Goal: Task Accomplishment & Management: Use online tool/utility

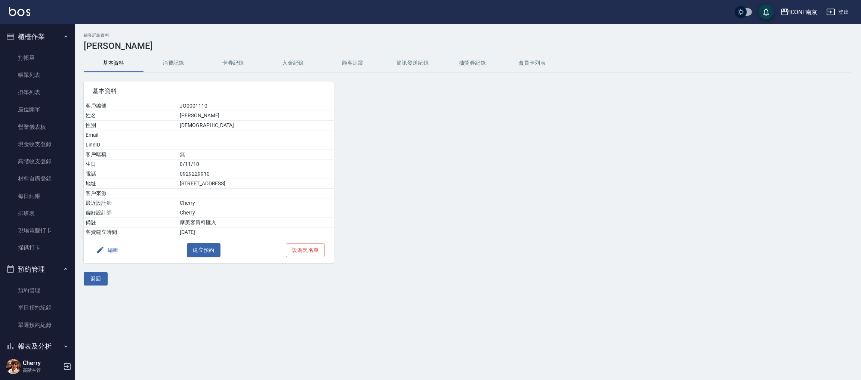
scroll to position [168, 0]
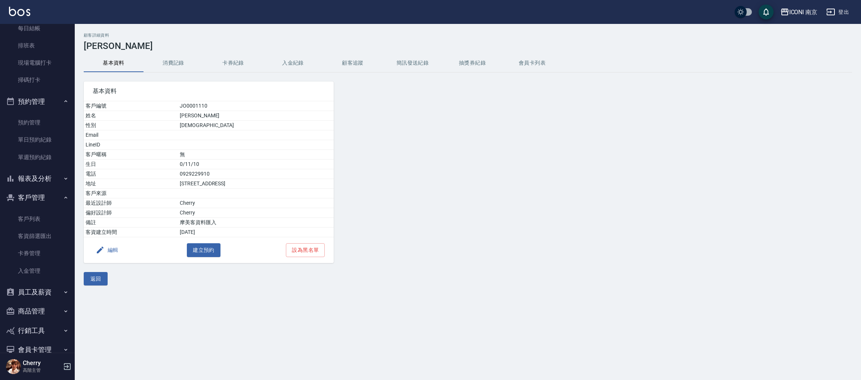
click at [443, 195] on div at bounding box center [431, 167] width 194 height 191
drag, startPoint x: 646, startPoint y: 226, endPoint x: 485, endPoint y: 111, distance: 197.6
click at [643, 217] on div "基本資料 客戶編號 JO0001110 姓名 戴捷 性別 FEMALE Email LineID 客戶暱稱 無 生日 0/11/10 電話 092922991…" at bounding box center [463, 167] width 777 height 191
click at [795, 11] on div "ICONI 南京" at bounding box center [803, 11] width 28 height 9
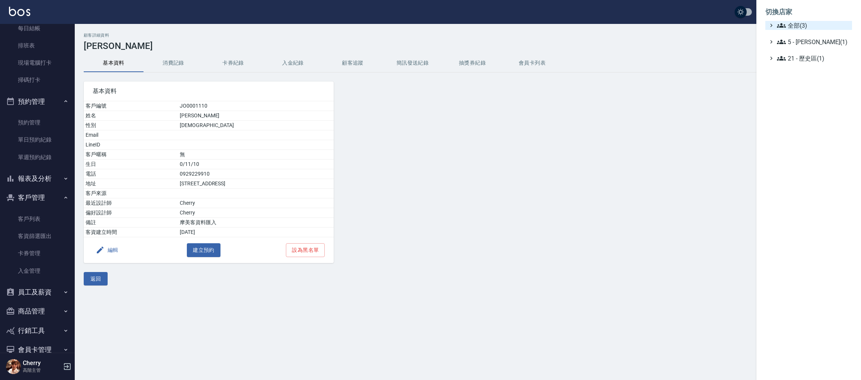
click at [801, 25] on span "全部(3)" at bounding box center [813, 25] width 72 height 9
click at [800, 51] on span "PS23" at bounding box center [812, 47] width 73 height 9
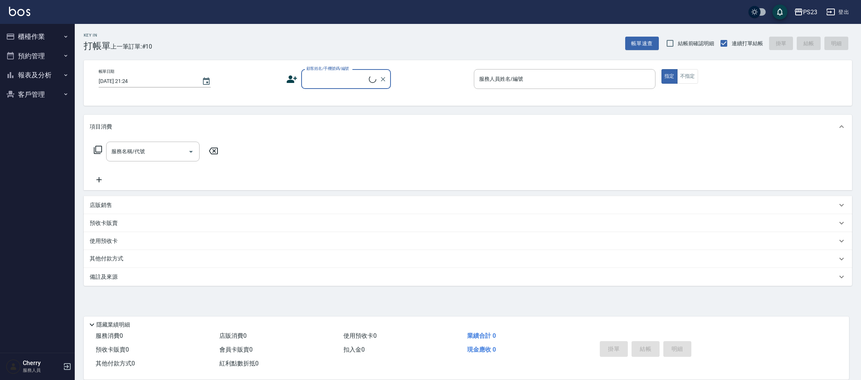
click at [48, 79] on button "報表及分析" at bounding box center [37, 74] width 69 height 19
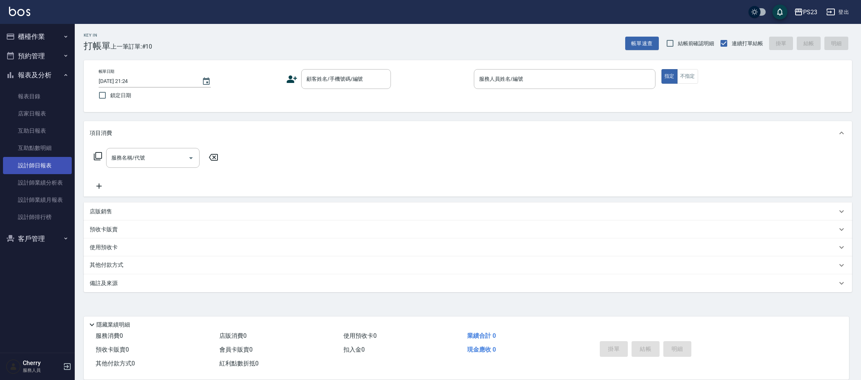
click at [41, 166] on link "設計師日報表" at bounding box center [37, 165] width 69 height 17
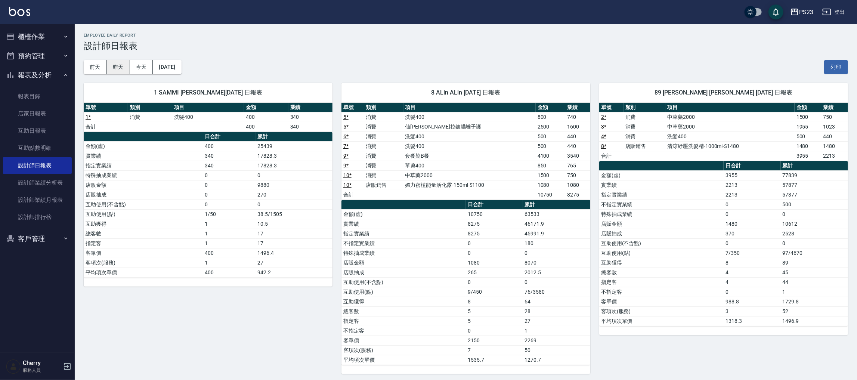
click at [120, 69] on button "昨天" at bounding box center [118, 67] width 23 height 14
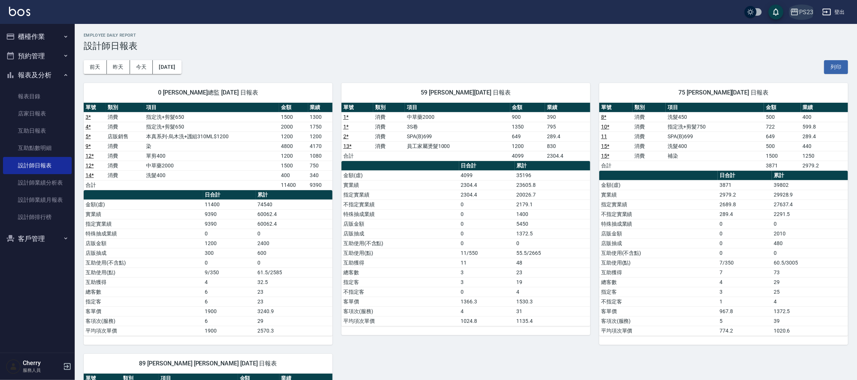
click at [801, 10] on div "PS23" at bounding box center [806, 11] width 14 height 9
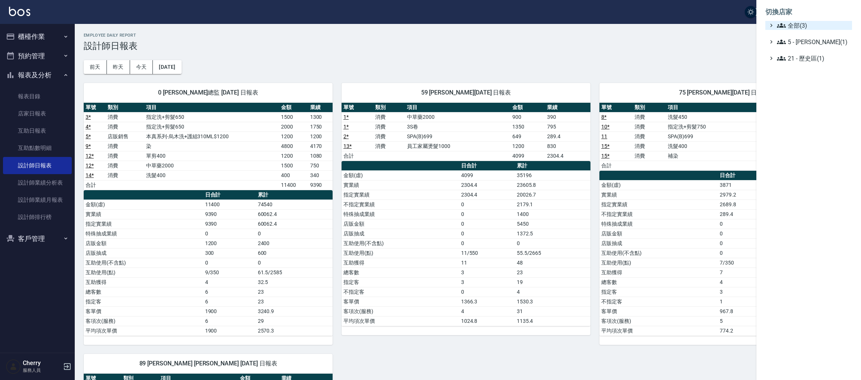
click at [800, 23] on span "全部(3)" at bounding box center [813, 25] width 72 height 9
click at [799, 37] on span "ICONI 南京" at bounding box center [812, 34] width 73 height 9
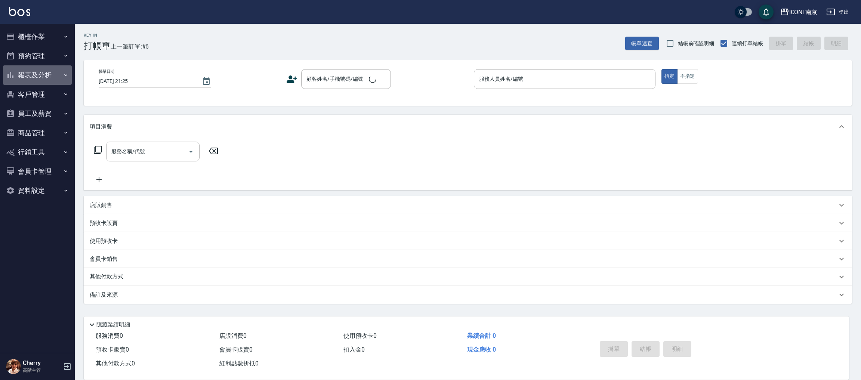
click at [51, 78] on button "報表及分析" at bounding box center [37, 74] width 69 height 19
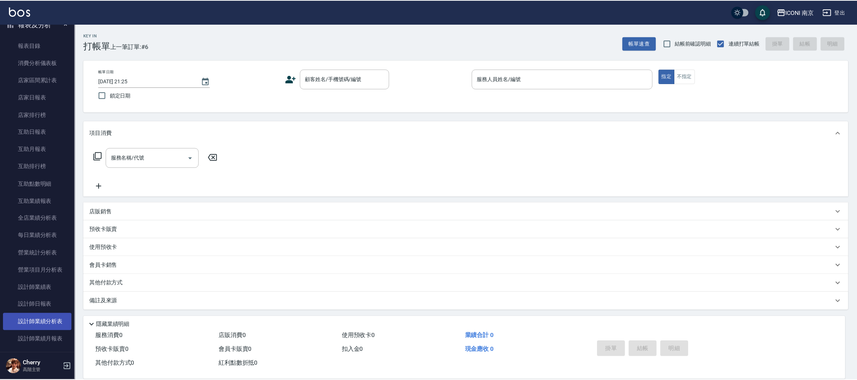
scroll to position [112, 0]
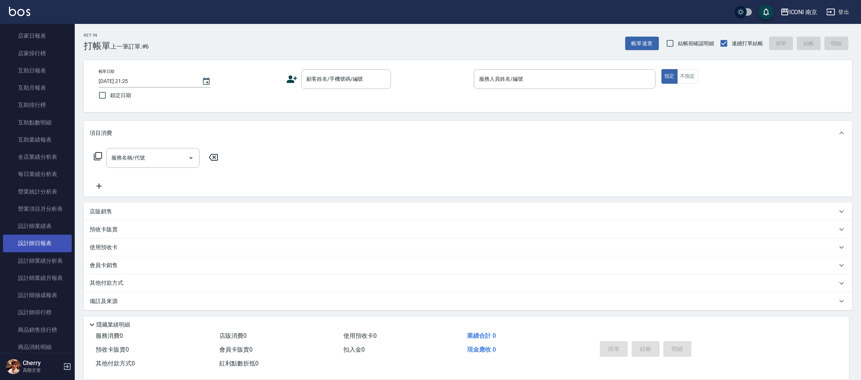
click at [36, 243] on link "設計師日報表" at bounding box center [37, 243] width 69 height 17
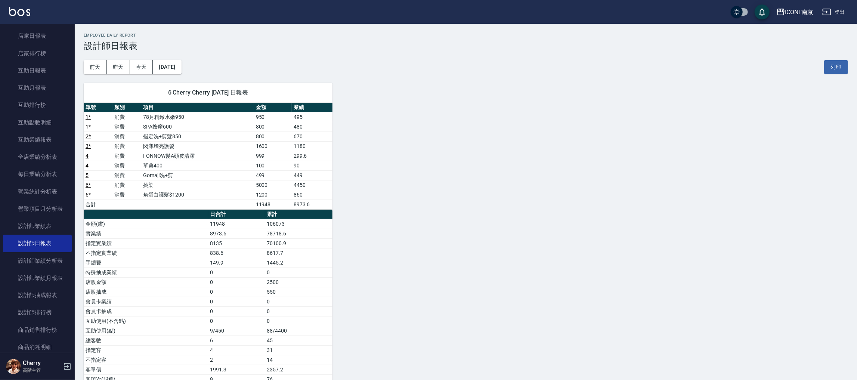
click at [461, 240] on div "6 Cherry Cherry 08/14/2025 日報表 單號 類別 項目 金額 業績 1 * 消費 78月精緻水嫩950 950 495 1 * 消費 …" at bounding box center [461, 238] width 773 height 329
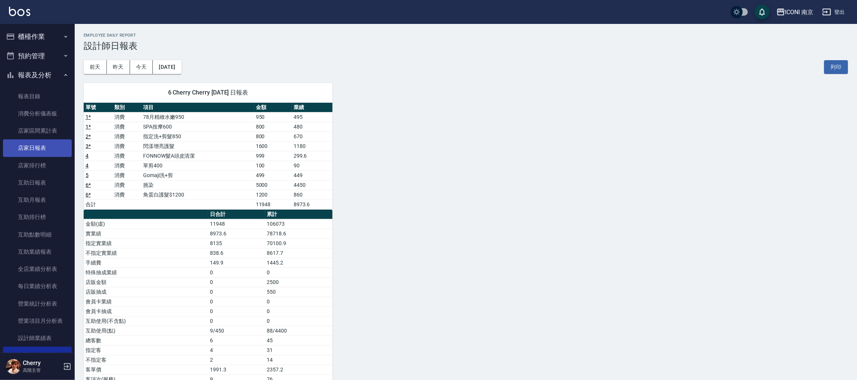
click at [30, 142] on link "店家日報表" at bounding box center [37, 147] width 69 height 17
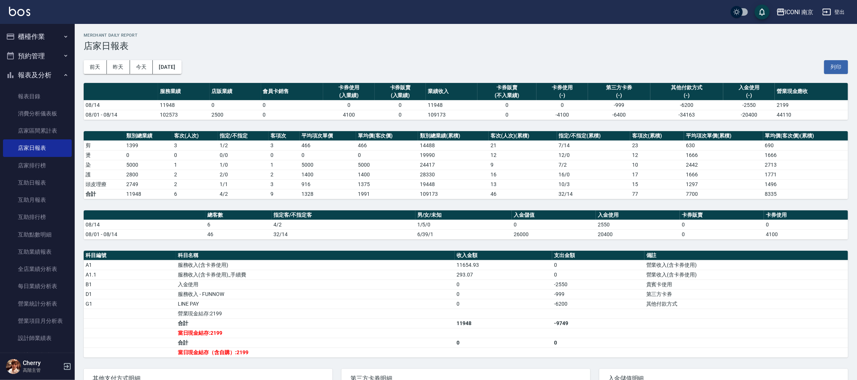
click at [123, 58] on div "前天 昨天 今天 2025/08/14 列印" at bounding box center [466, 67] width 765 height 32
click at [125, 59] on div "前天 昨天 今天 2025/08/14 列印" at bounding box center [466, 67] width 765 height 32
click at [122, 63] on button "昨天" at bounding box center [118, 67] width 23 height 14
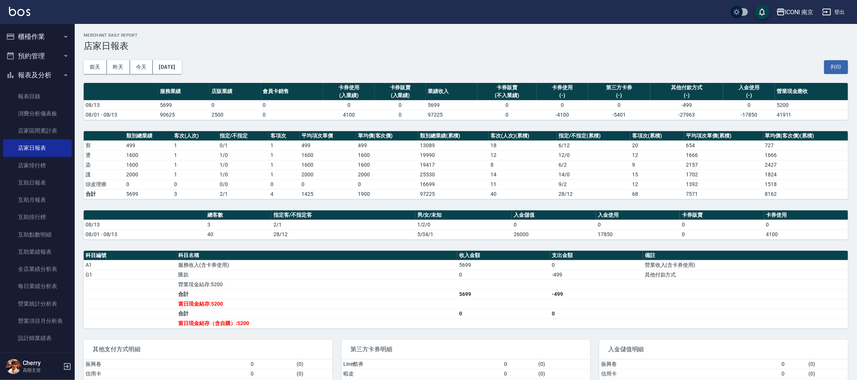
click at [42, 40] on button "櫃檯作業" at bounding box center [37, 36] width 69 height 19
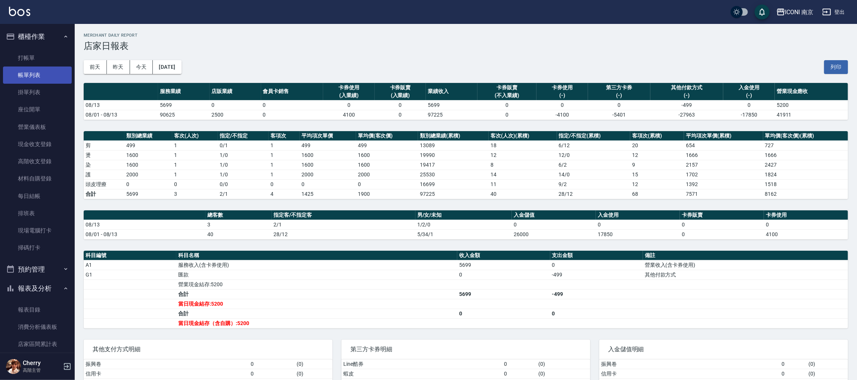
click at [37, 76] on link "帳單列表" at bounding box center [37, 75] width 69 height 17
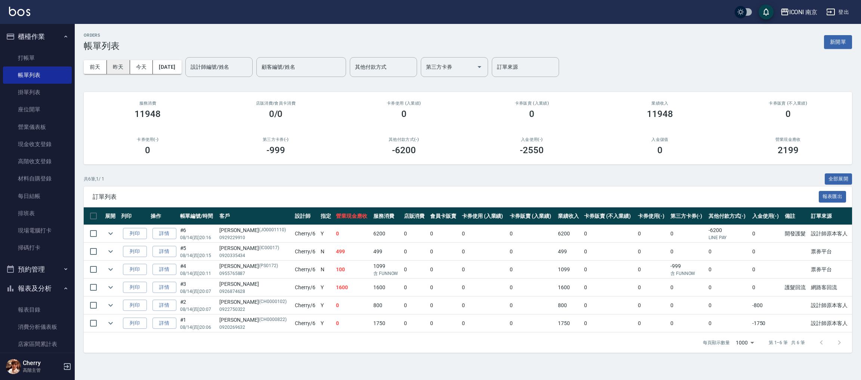
click at [120, 68] on button "昨天" at bounding box center [118, 67] width 23 height 14
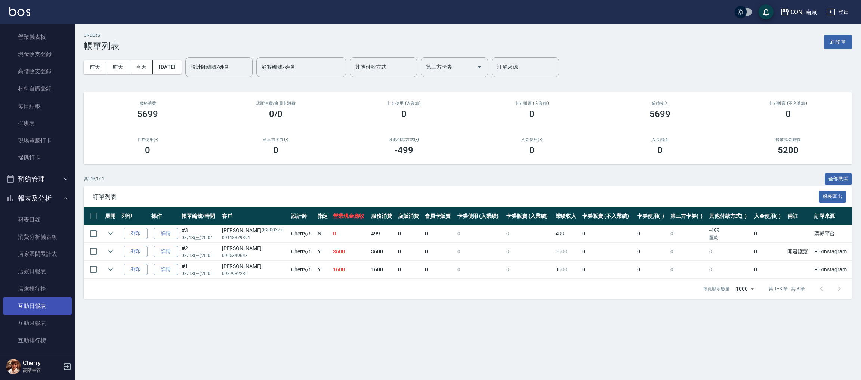
scroll to position [112, 0]
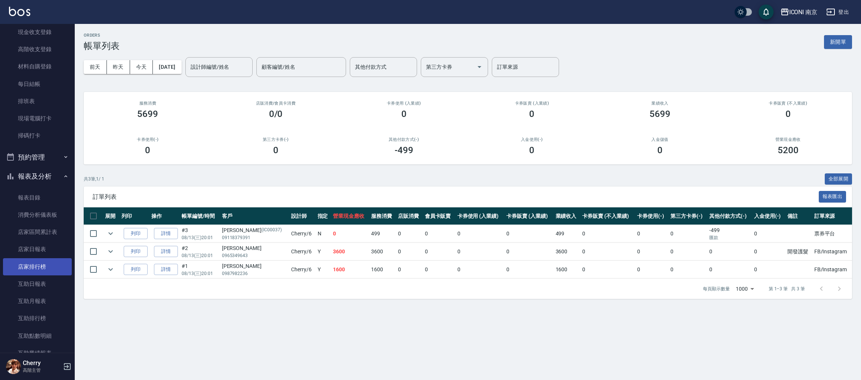
click at [47, 258] on link "店家排行榜" at bounding box center [37, 266] width 69 height 17
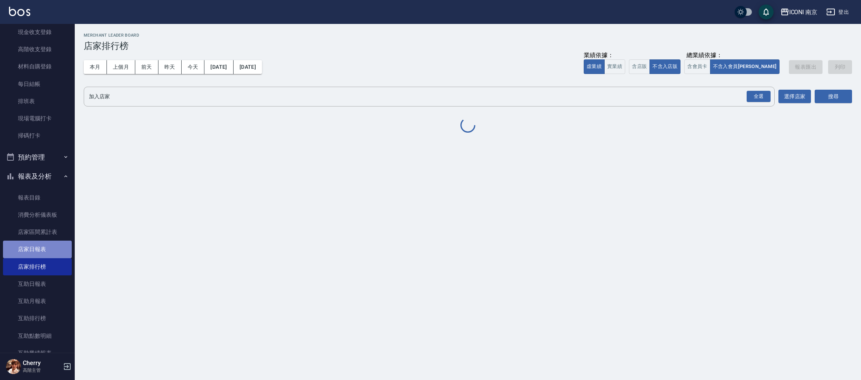
click at [46, 251] on link "店家日報表" at bounding box center [37, 249] width 69 height 17
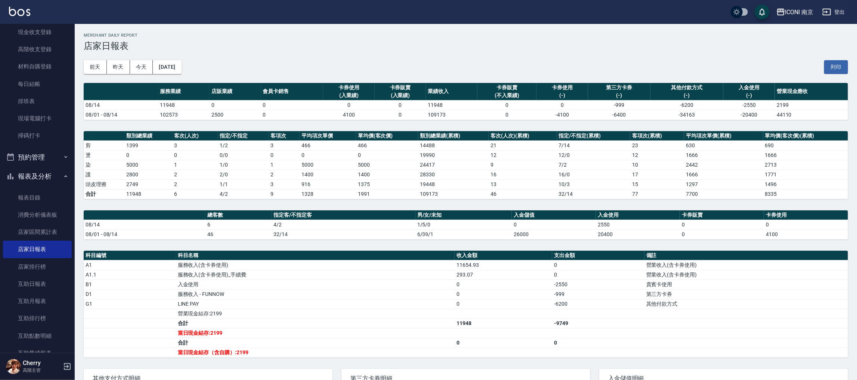
drag, startPoint x: 120, startPoint y: 64, endPoint x: 119, endPoint y: 59, distance: 5.3
click at [120, 62] on button "昨天" at bounding box center [118, 67] width 23 height 14
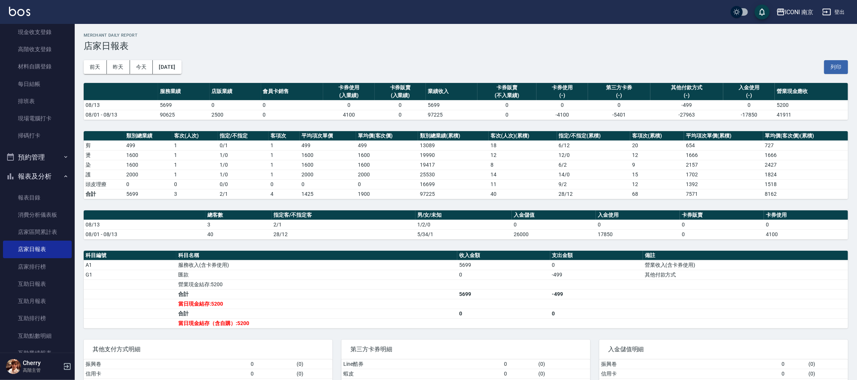
click at [142, 74] on div "前天 昨天 今天 2025/08/13 列印" at bounding box center [466, 67] width 765 height 32
click at [133, 70] on button "今天" at bounding box center [141, 67] width 23 height 14
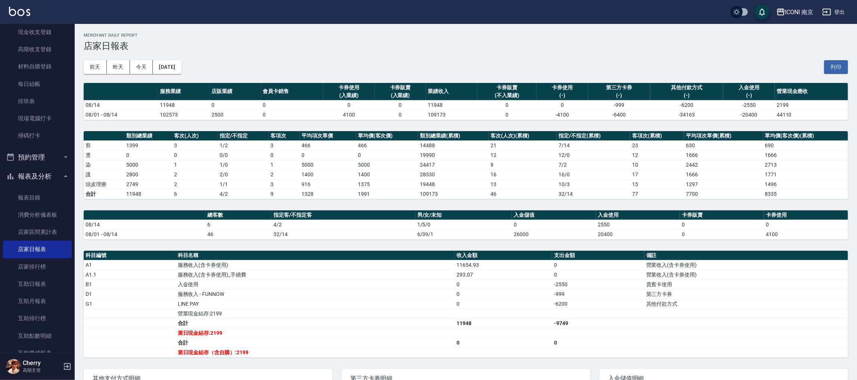
click at [313, 61] on div "前天 昨天 今天 2025/08/14 列印" at bounding box center [466, 67] width 765 height 32
drag, startPoint x: 122, startPoint y: 175, endPoint x: 151, endPoint y: 176, distance: 29.5
click at [151, 176] on tr "護 2800 2 2 / 0 2 1400 1400 28330 16 16 / 0 17 1666 1771" at bounding box center [466, 175] width 765 height 10
click at [157, 176] on td "2800" at bounding box center [148, 175] width 48 height 10
click at [451, 65] on div "前天 昨天 今天 2025/08/14 列印" at bounding box center [466, 67] width 765 height 32
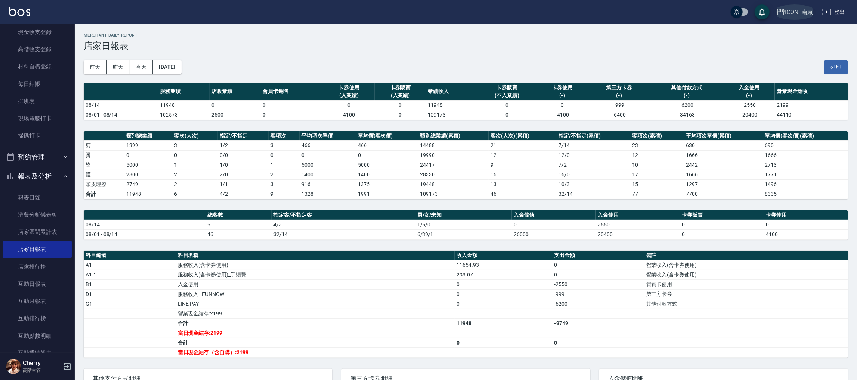
click at [786, 7] on div "ICONI 南京" at bounding box center [799, 11] width 28 height 9
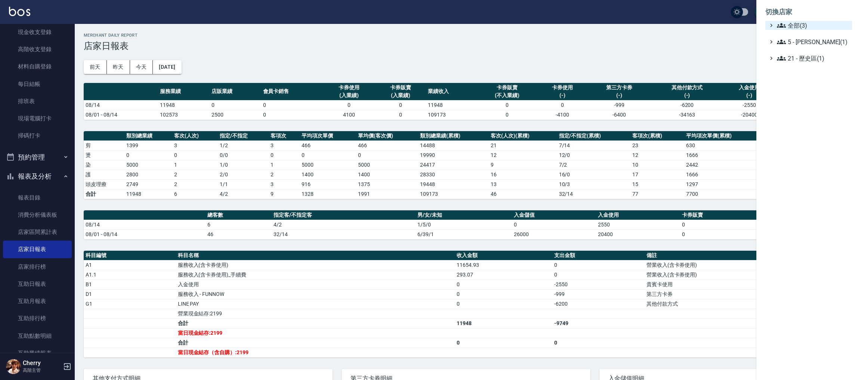
click at [791, 24] on span "全部(3)" at bounding box center [813, 25] width 72 height 9
click at [787, 52] on div "ICONI 南京 PS23 PS75" at bounding box center [812, 47] width 79 height 34
click at [793, 47] on span "PS23" at bounding box center [812, 47] width 73 height 9
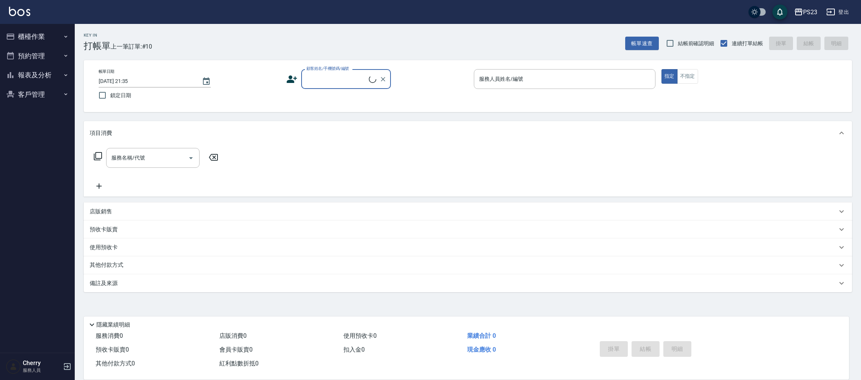
click at [42, 72] on button "報表及分析" at bounding box center [37, 74] width 69 height 19
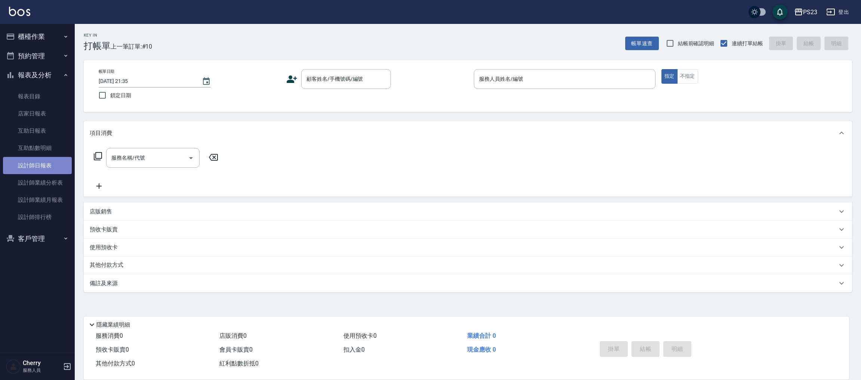
click at [48, 166] on link "設計師日報表" at bounding box center [37, 165] width 69 height 17
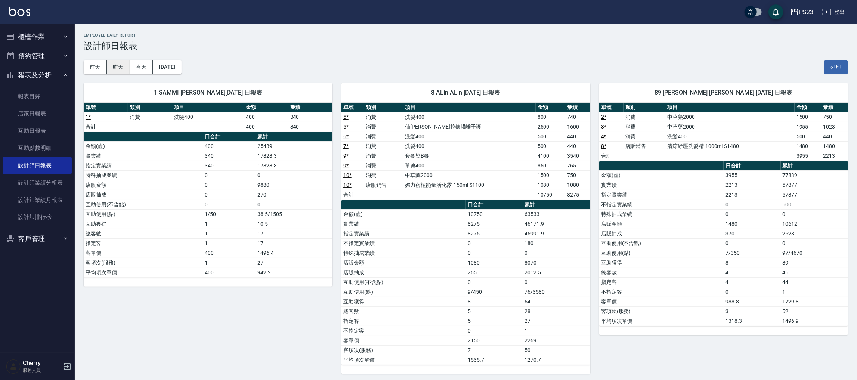
click at [119, 68] on button "昨天" at bounding box center [118, 67] width 23 height 14
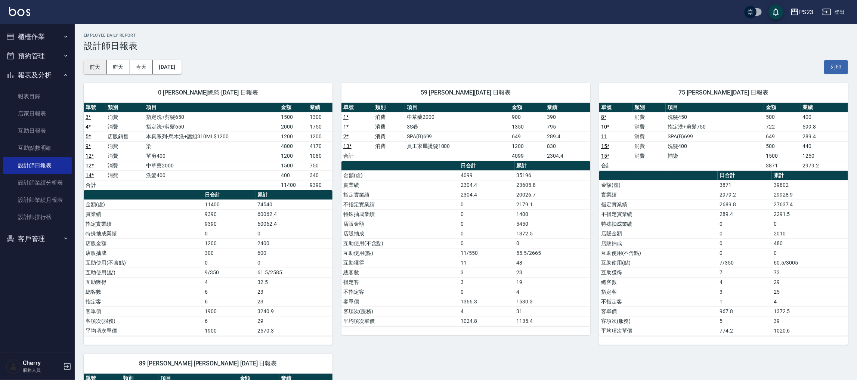
click at [98, 62] on button "前天" at bounding box center [95, 67] width 23 height 14
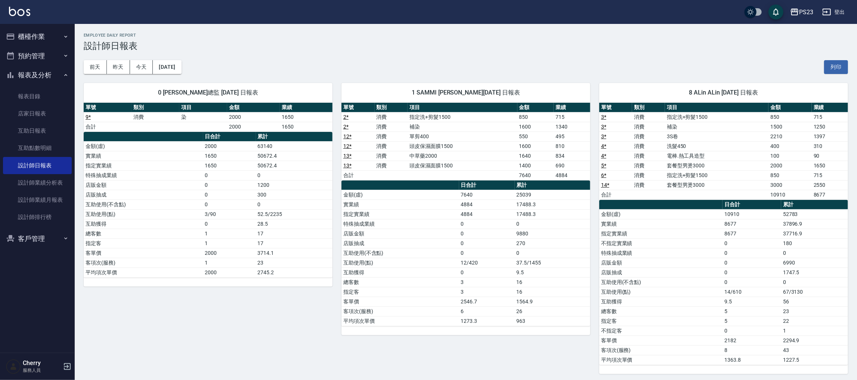
click at [53, 38] on button "櫃檯作業" at bounding box center [37, 36] width 69 height 19
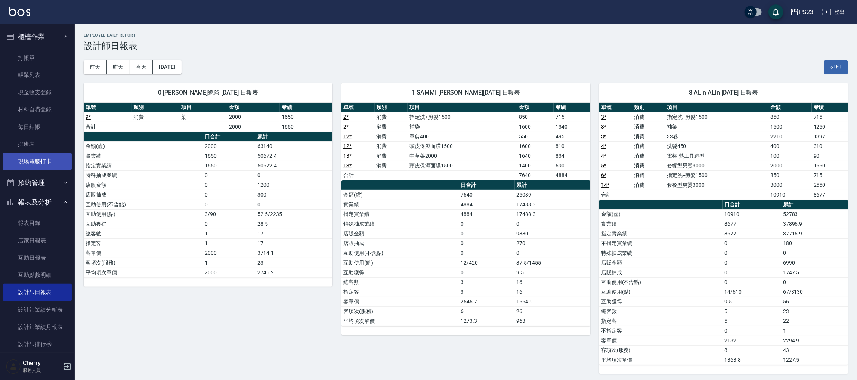
click at [40, 155] on link "現場電腦打卡" at bounding box center [37, 161] width 69 height 17
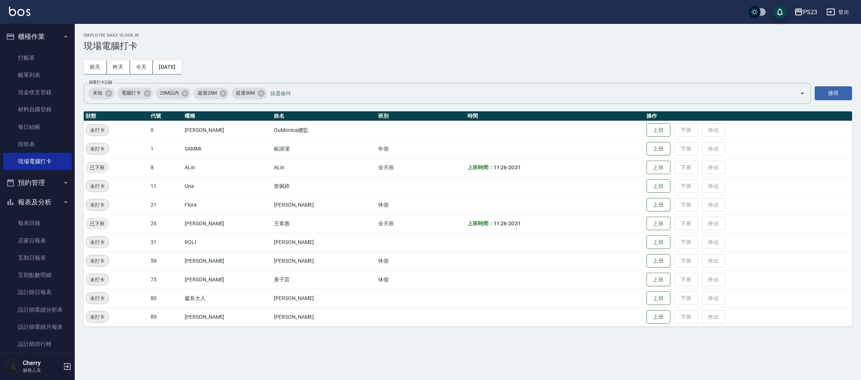
click at [813, 12] on div "PS23" at bounding box center [810, 11] width 14 height 9
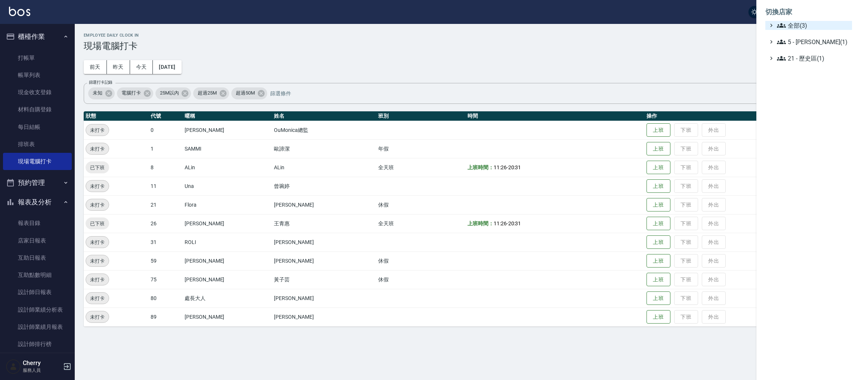
click at [806, 24] on span "全部(3)" at bounding box center [813, 25] width 72 height 9
click at [804, 37] on span "ICONI 南京" at bounding box center [812, 34] width 73 height 9
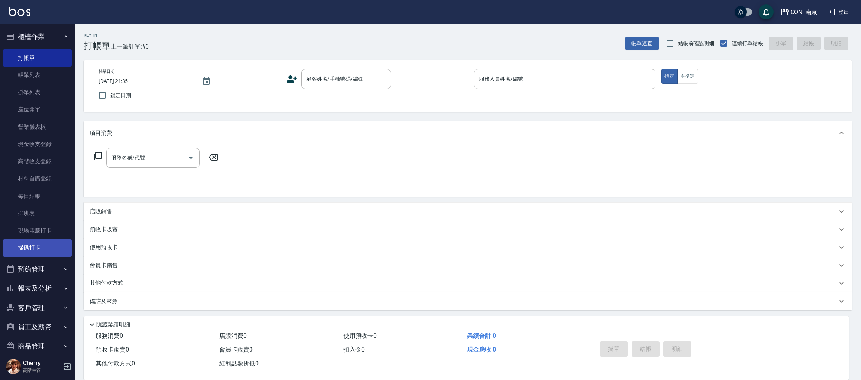
click at [41, 239] on link "掃碼打卡" at bounding box center [37, 247] width 69 height 17
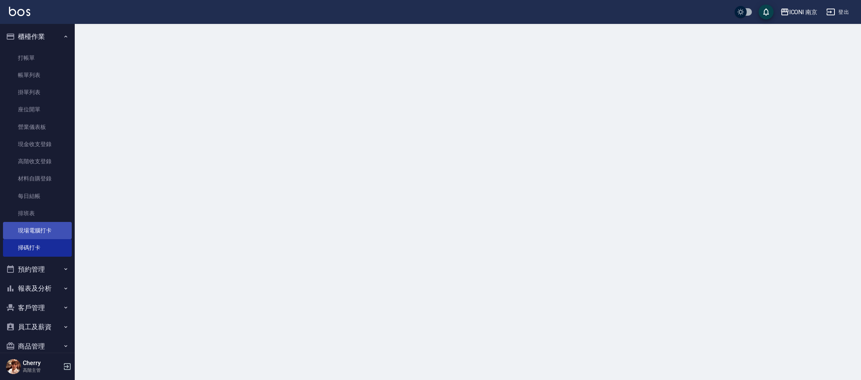
click at [42, 226] on link "現場電腦打卡" at bounding box center [37, 230] width 69 height 17
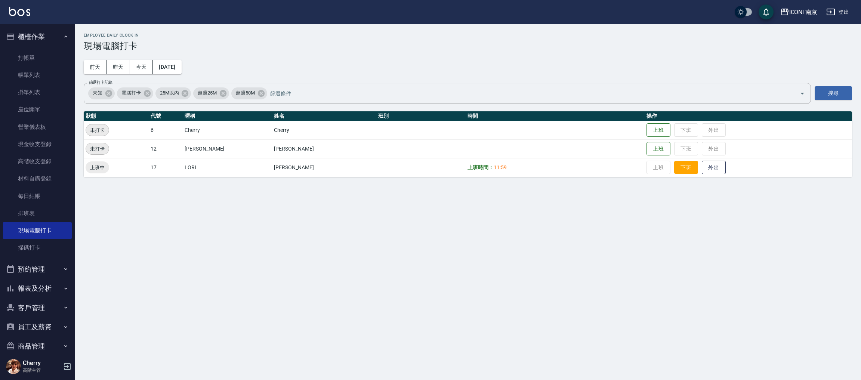
click at [674, 164] on button "下班" at bounding box center [686, 167] width 24 height 13
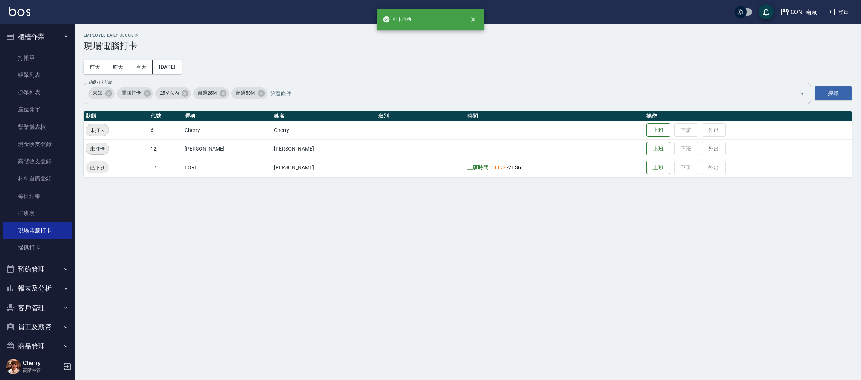
click at [448, 223] on div "Employee Daily Clock In 現場電腦打卡 [DATE] [DATE] [DATE] [DATE] 篩選打卡記錄 未知 電腦打卡 25M以內…" at bounding box center [430, 190] width 861 height 380
